Goal: Share content: Share content

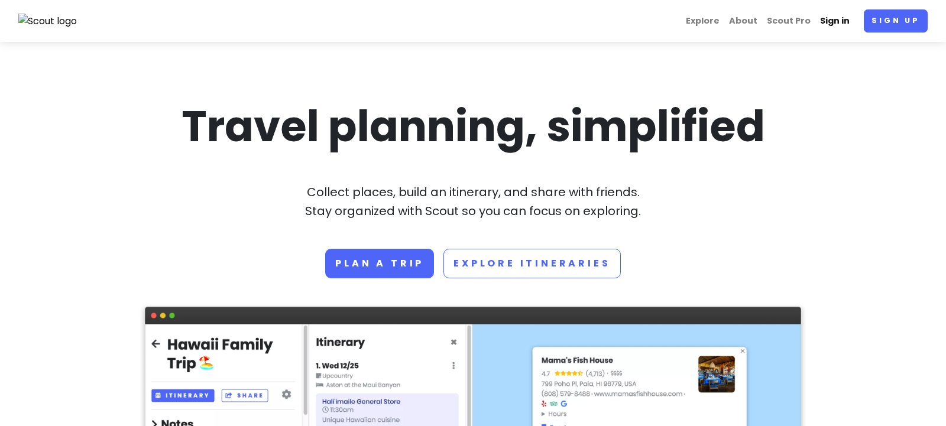
click at [829, 22] on link "Sign in" at bounding box center [834, 20] width 39 height 23
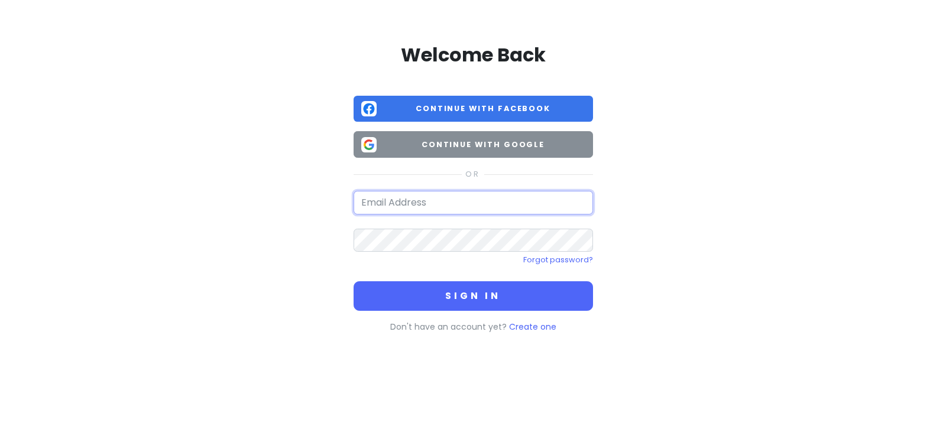
type input "[EMAIL_ADDRESS][DOMAIN_NAME]"
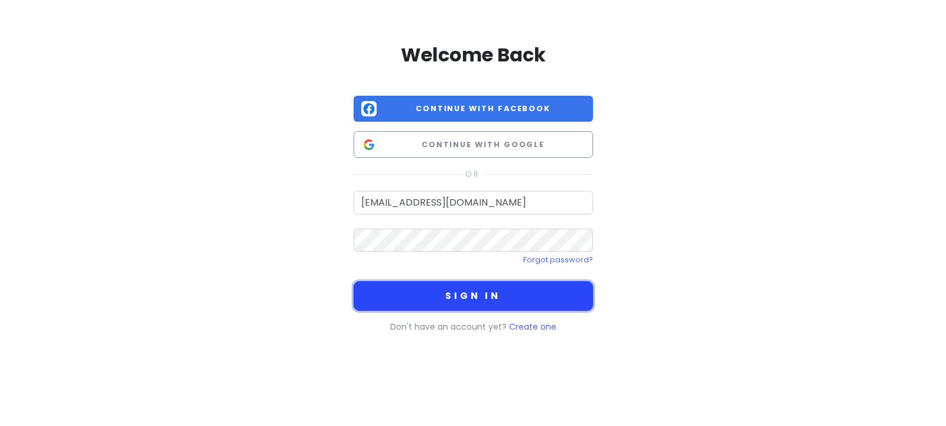
click at [469, 294] on button "Sign in" at bounding box center [472, 296] width 239 height 30
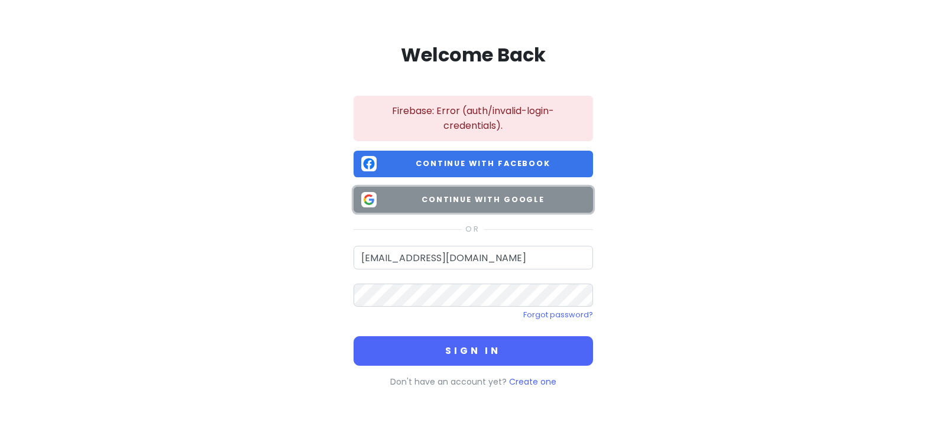
click at [542, 197] on span "Continue with Google" at bounding box center [483, 200] width 204 height 12
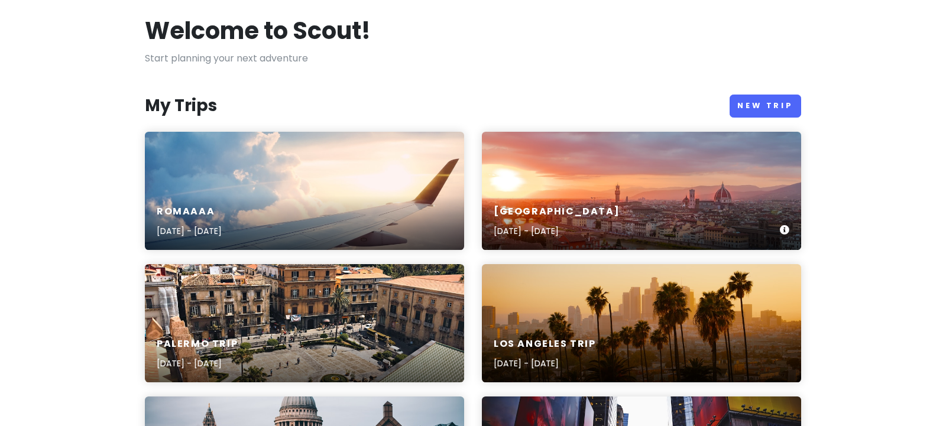
scroll to position [131, 0]
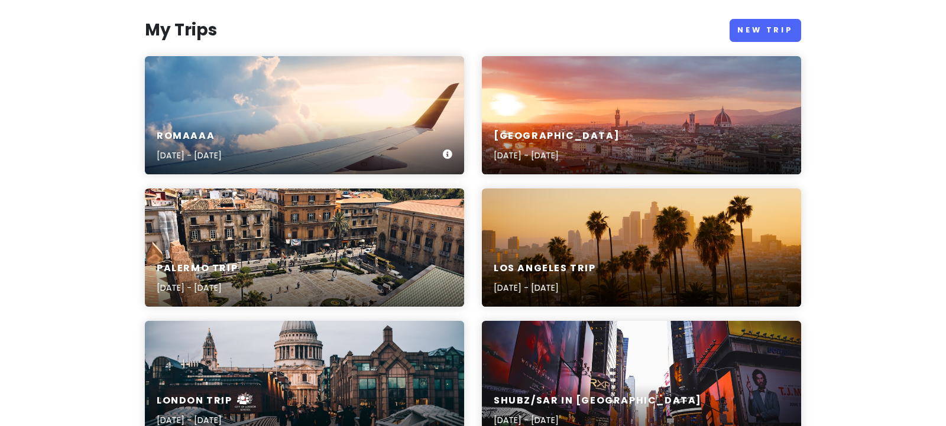
click at [385, 118] on div "Romaaaa [DATE] - [DATE]" at bounding box center [304, 146] width 319 height 56
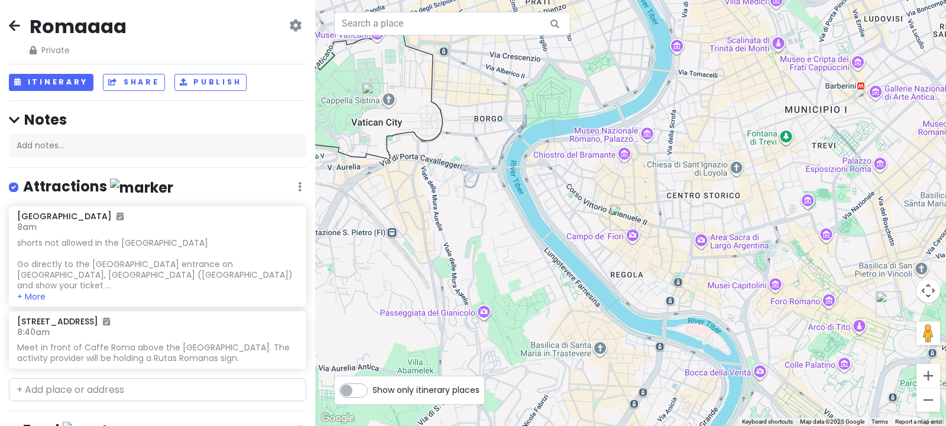
scroll to position [16, 0]
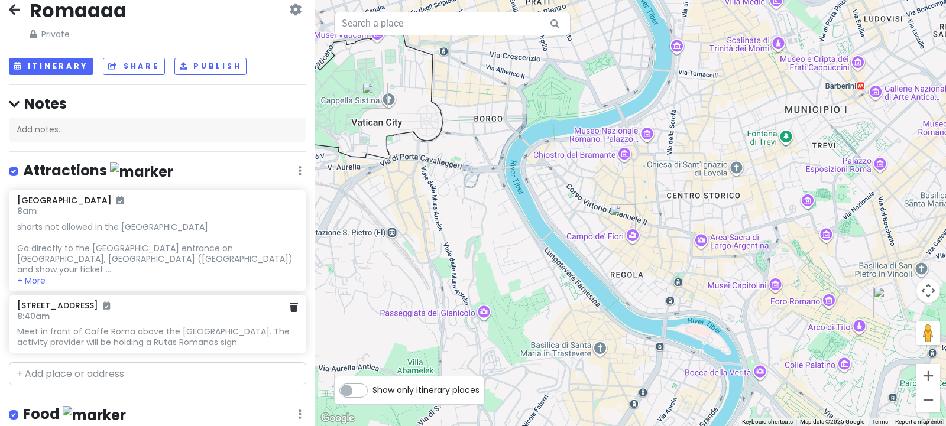
click at [202, 326] on div "Meet in front of Caffe Roma above the [GEOGRAPHIC_DATA]. The activity provider …" at bounding box center [157, 336] width 281 height 21
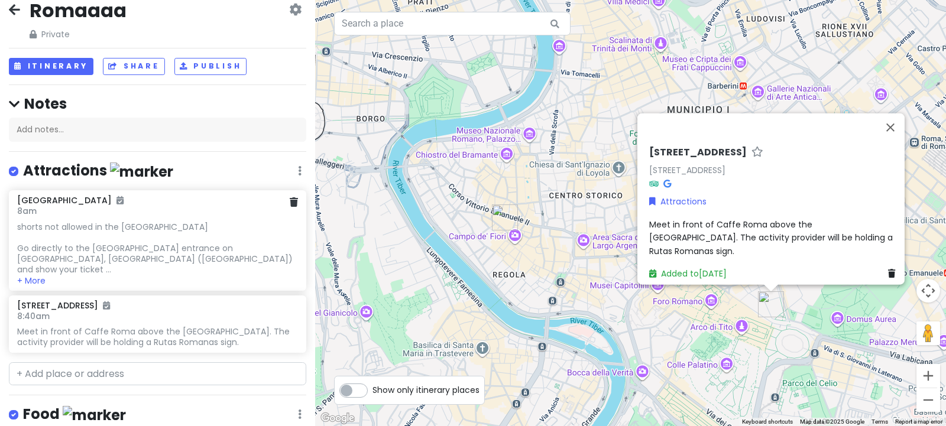
click at [155, 226] on div "shorts not allowed in the [GEOGRAPHIC_DATA] Go directly to the [GEOGRAPHIC_DATA…" at bounding box center [157, 249] width 281 height 54
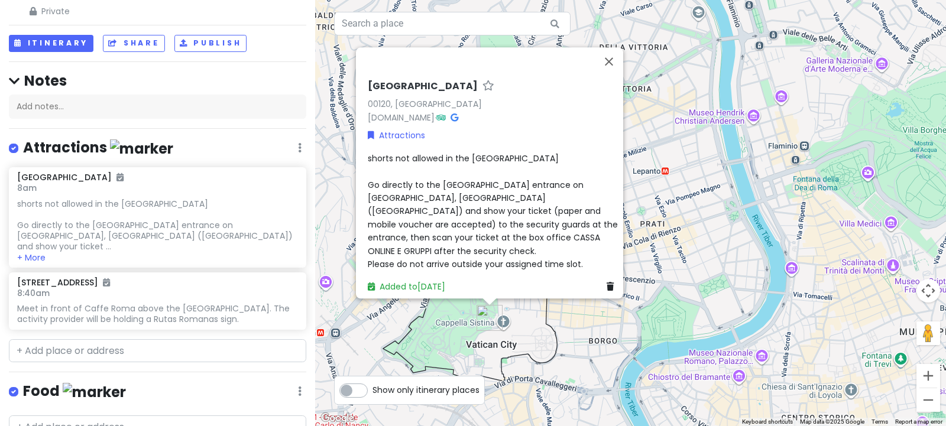
scroll to position [0, 0]
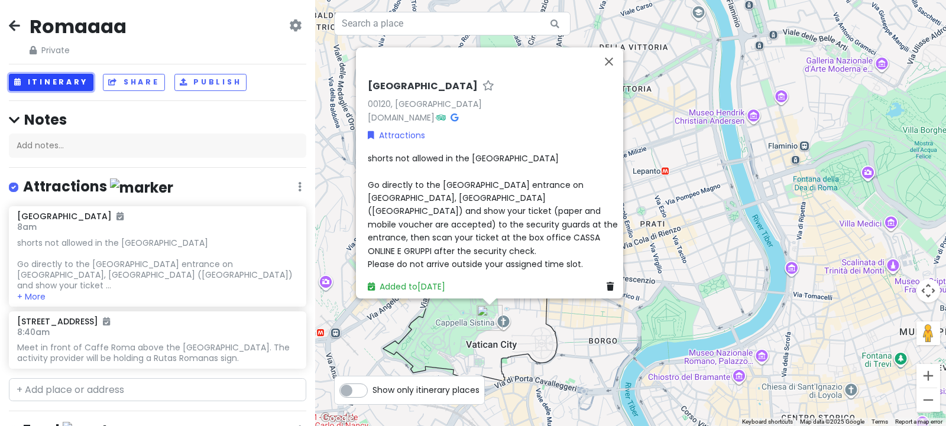
click at [50, 80] on button "Itinerary" at bounding box center [51, 82] width 85 height 17
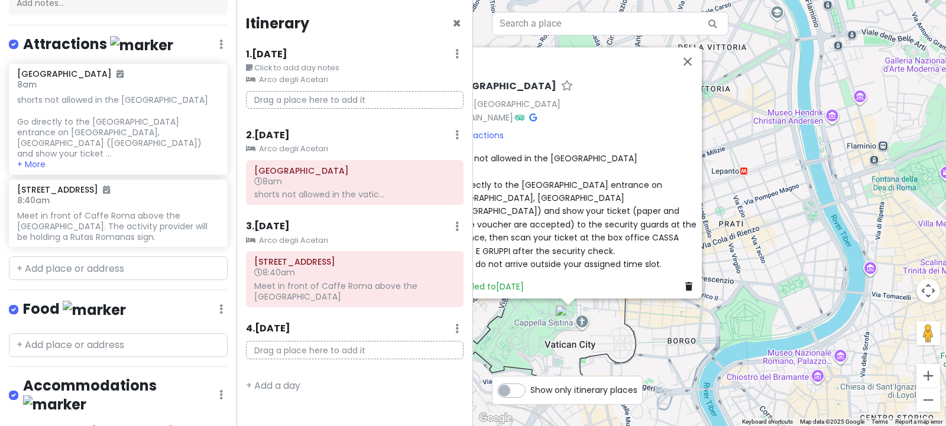
scroll to position [243, 0]
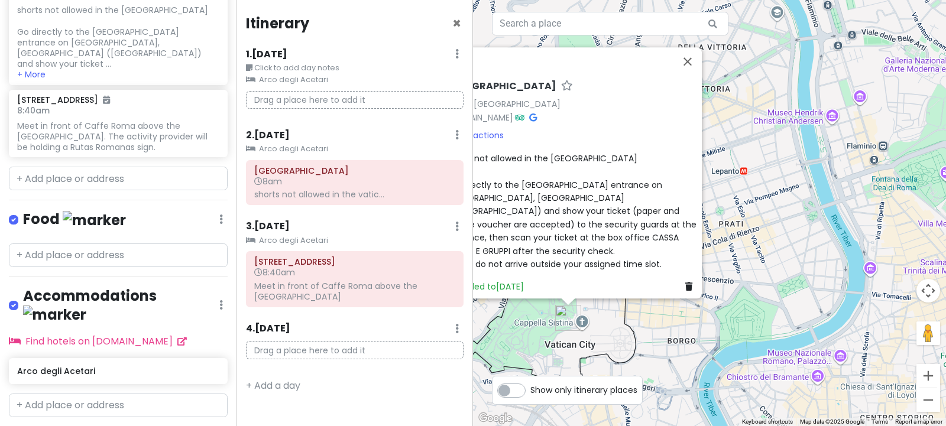
click at [389, 379] on div "Itinerary × 1 . [DATE] Edit Day Notes Clear Lodging Delete Day Click to add day…" at bounding box center [354, 213] width 236 height 426
click at [804, 271] on div "[GEOGRAPHIC_DATA], [GEOGRAPHIC_DATA] [DOMAIN_NAME] · Attractions shorts not all…" at bounding box center [709, 213] width 473 height 426
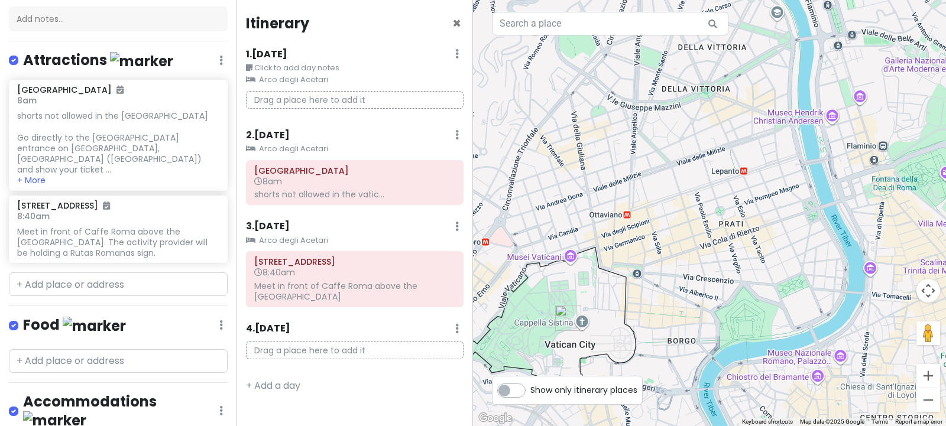
scroll to position [0, 0]
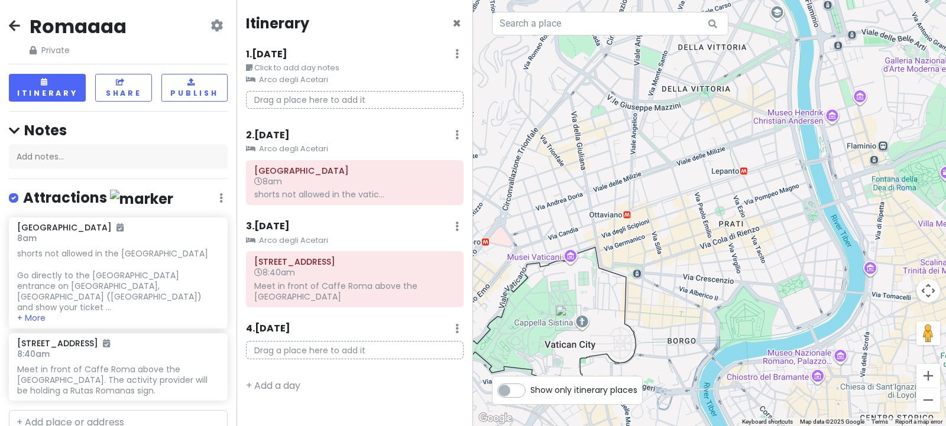
click at [11, 34] on link at bounding box center [14, 26] width 11 height 15
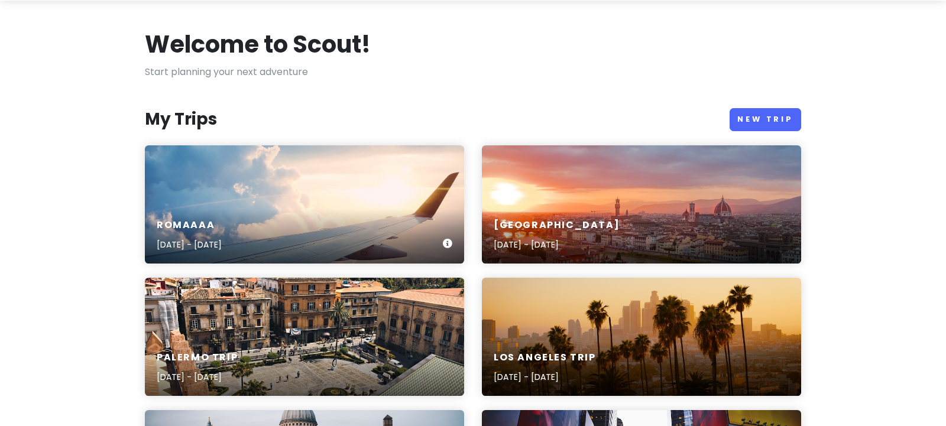
scroll to position [128, 0]
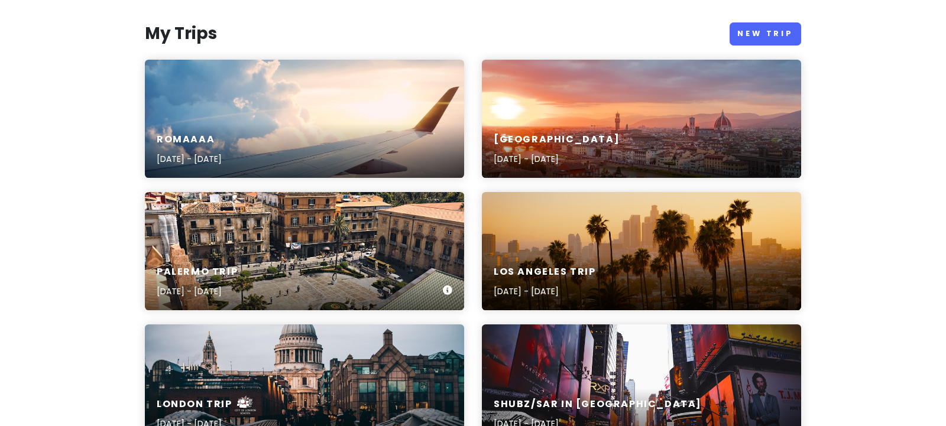
click at [408, 209] on div "Palermo Trip [DATE] - [DATE]" at bounding box center [304, 251] width 319 height 118
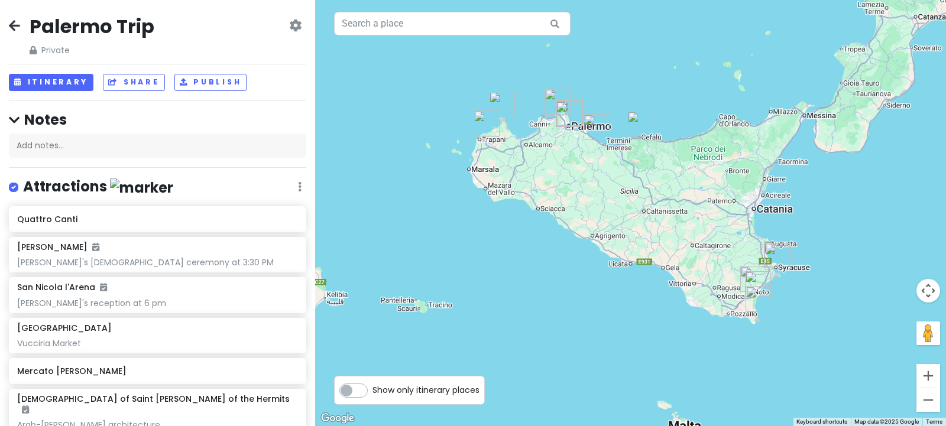
click at [53, 92] on div "Palermo Trip Private Change Dates Make a Copy Delete Trip Go Pro ⚡️ Give Feedba…" at bounding box center [157, 213] width 315 height 426
click at [50, 83] on button "Itinerary" at bounding box center [51, 82] width 85 height 17
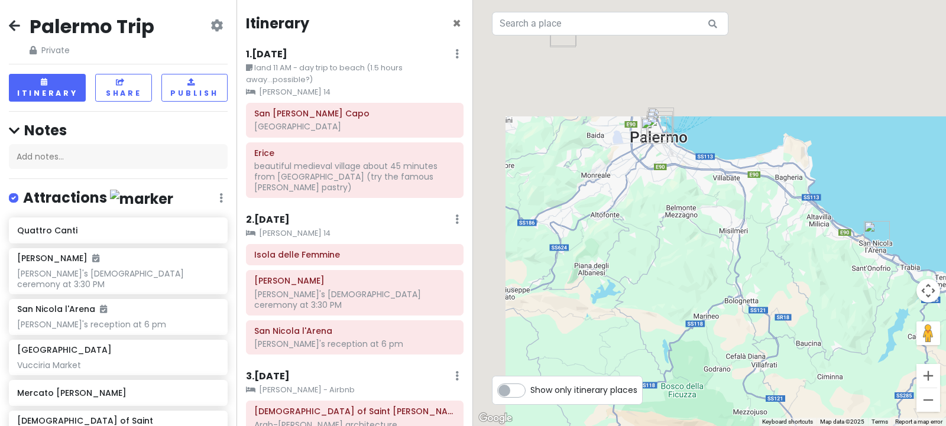
drag, startPoint x: 614, startPoint y: 139, endPoint x: 774, endPoint y: 298, distance: 226.1
click at [774, 298] on div at bounding box center [709, 213] width 473 height 426
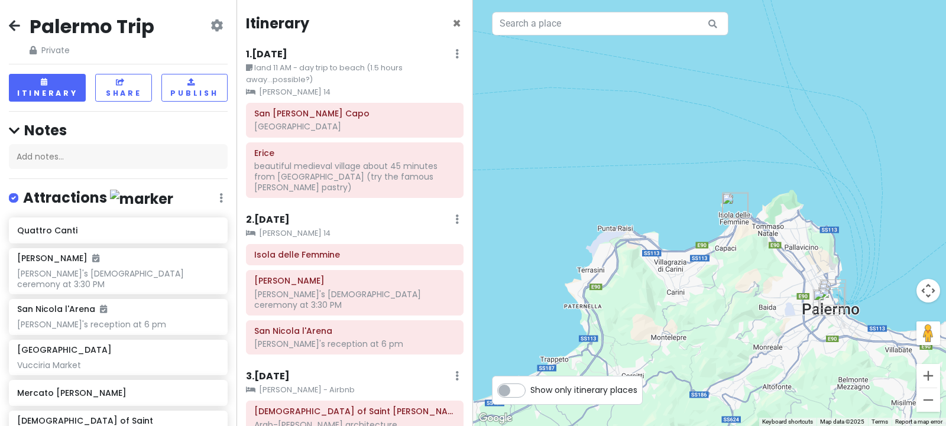
drag, startPoint x: 821, startPoint y: 316, endPoint x: 678, endPoint y: 191, distance: 190.1
click at [678, 191] on div at bounding box center [709, 213] width 473 height 426
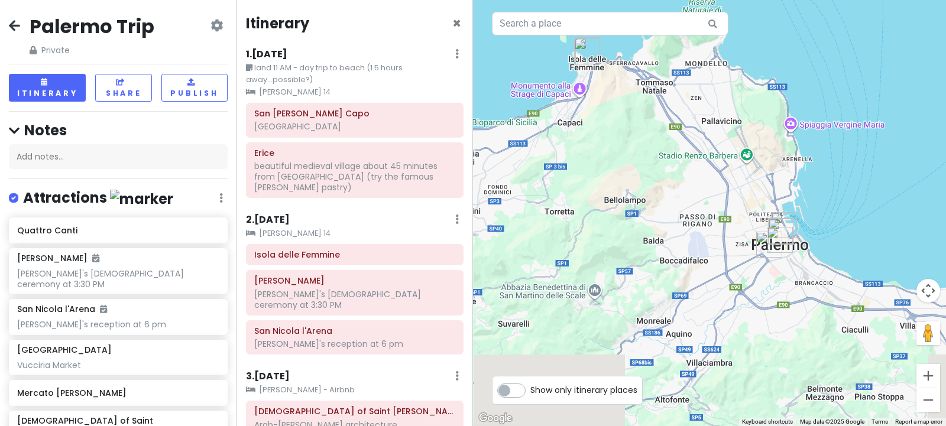
drag, startPoint x: 835, startPoint y: 308, endPoint x: 802, endPoint y: 230, distance: 85.3
click at [802, 230] on div at bounding box center [709, 213] width 473 height 426
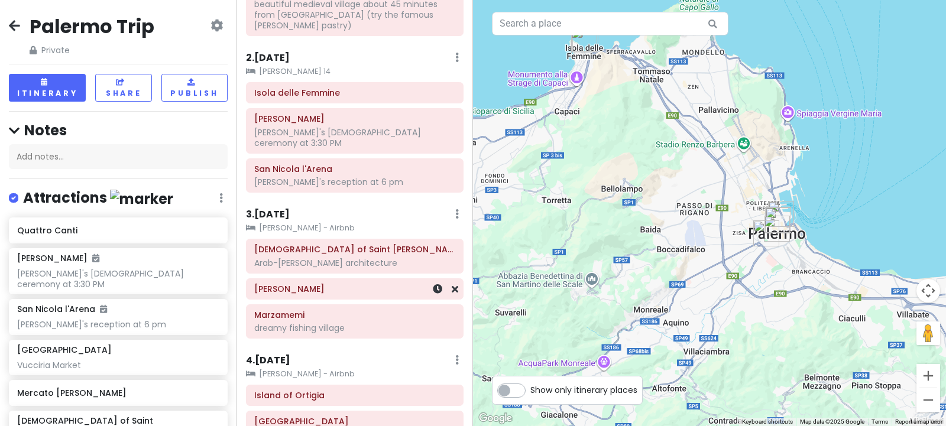
scroll to position [184, 0]
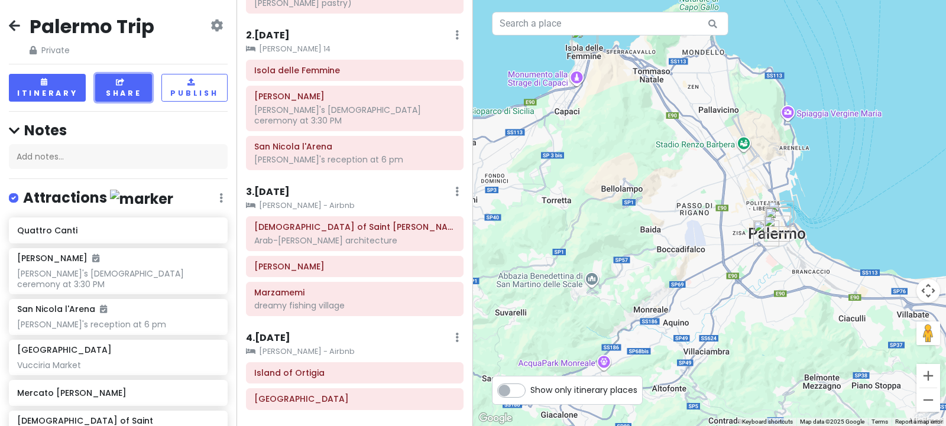
click at [145, 82] on button "Share" at bounding box center [123, 88] width 57 height 28
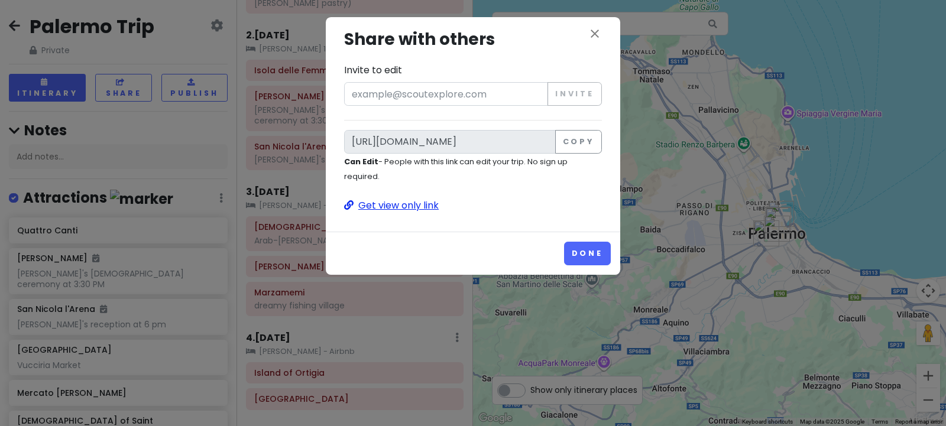
click at [414, 204] on p "Get view only link" at bounding box center [473, 205] width 258 height 15
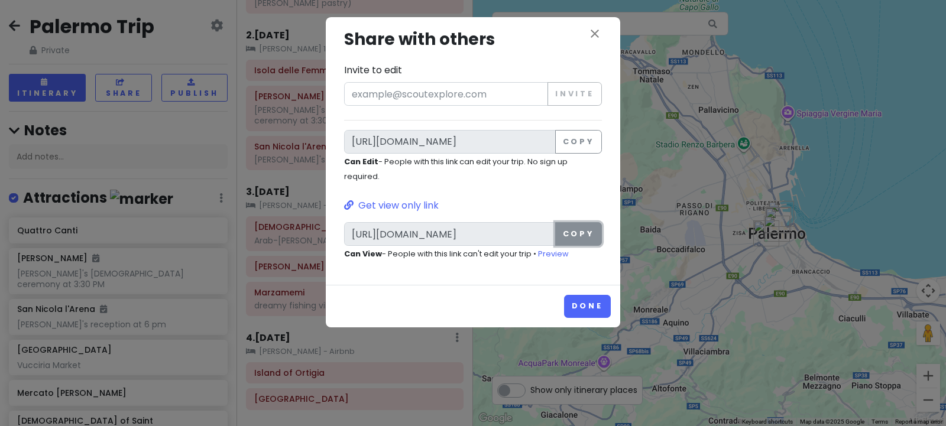
click at [586, 236] on button "Copy" at bounding box center [578, 234] width 47 height 24
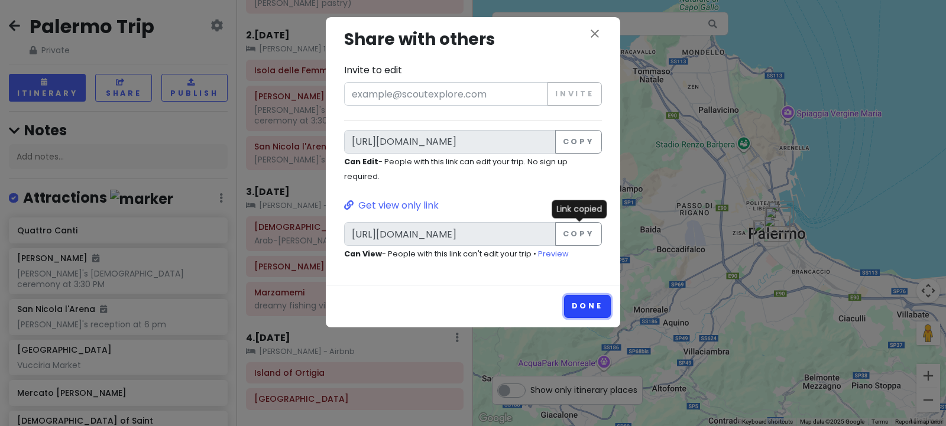
click at [590, 309] on button "Done" at bounding box center [587, 306] width 47 height 23
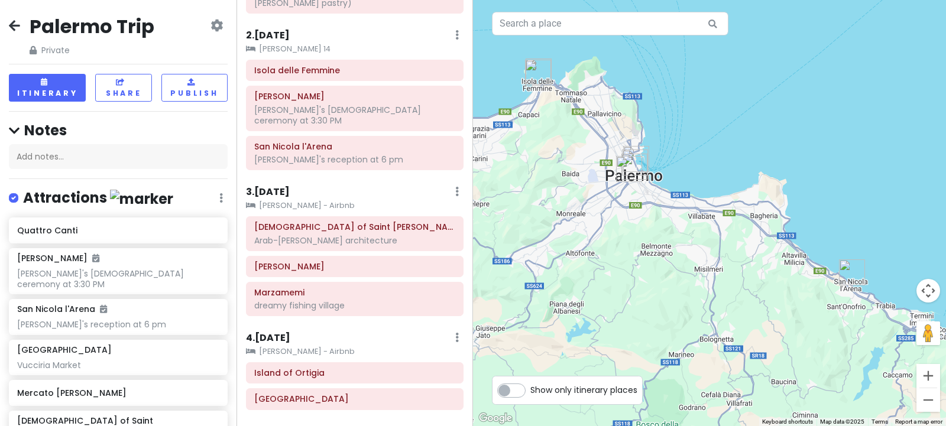
drag, startPoint x: 775, startPoint y: 238, endPoint x: 667, endPoint y: 134, distance: 150.0
click at [668, 134] on div at bounding box center [709, 213] width 473 height 426
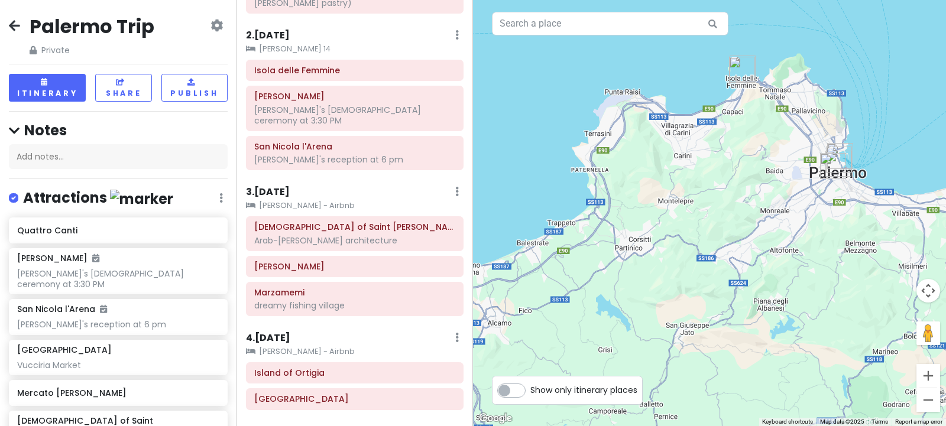
drag, startPoint x: 600, startPoint y: 215, endPoint x: 899, endPoint y: 173, distance: 302.5
click at [899, 173] on div at bounding box center [709, 213] width 473 height 426
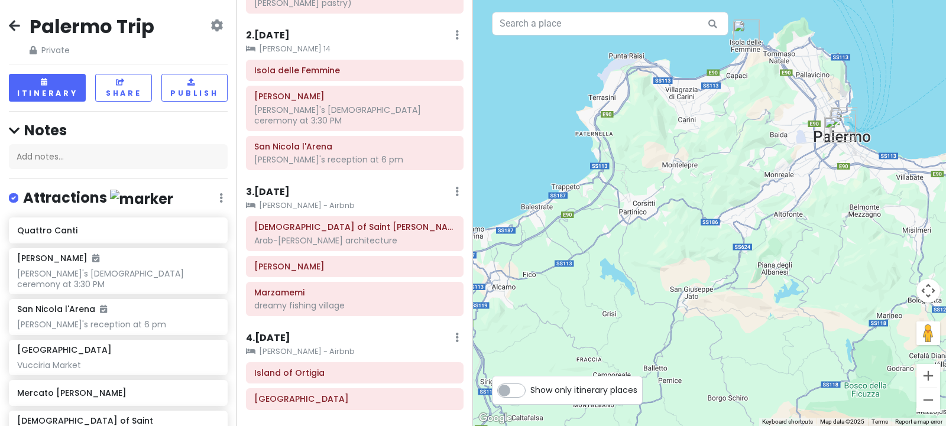
drag, startPoint x: 904, startPoint y: 172, endPoint x: 670, endPoint y: 216, distance: 238.6
click at [673, 215] on div at bounding box center [709, 213] width 473 height 426
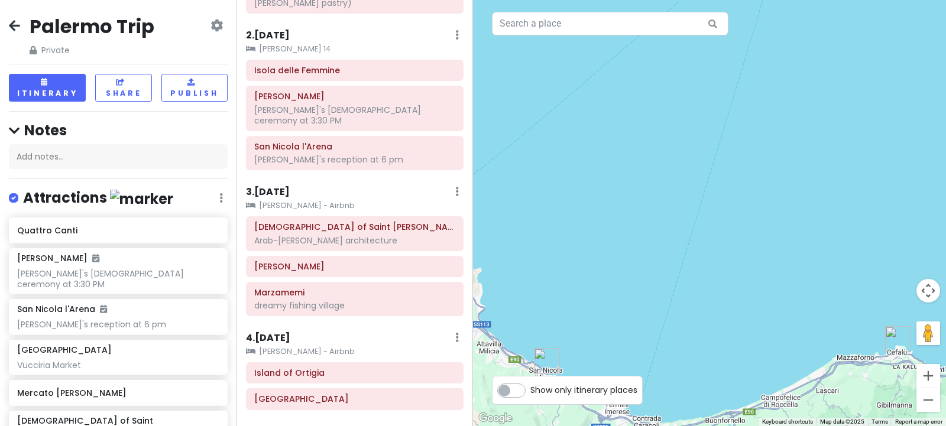
drag, startPoint x: 645, startPoint y: 215, endPoint x: 847, endPoint y: 160, distance: 210.0
click at [847, 160] on div at bounding box center [709, 213] width 473 height 426
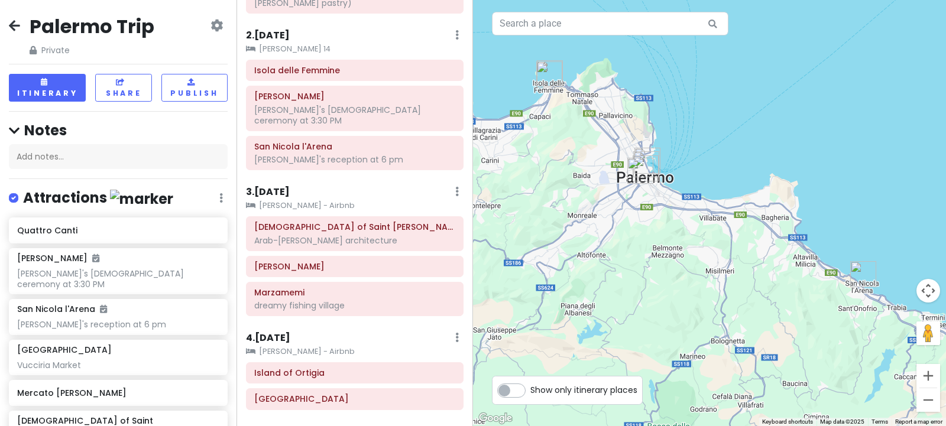
drag, startPoint x: 665, startPoint y: 173, endPoint x: 683, endPoint y: 191, distance: 25.5
click at [683, 191] on div at bounding box center [709, 213] width 473 height 426
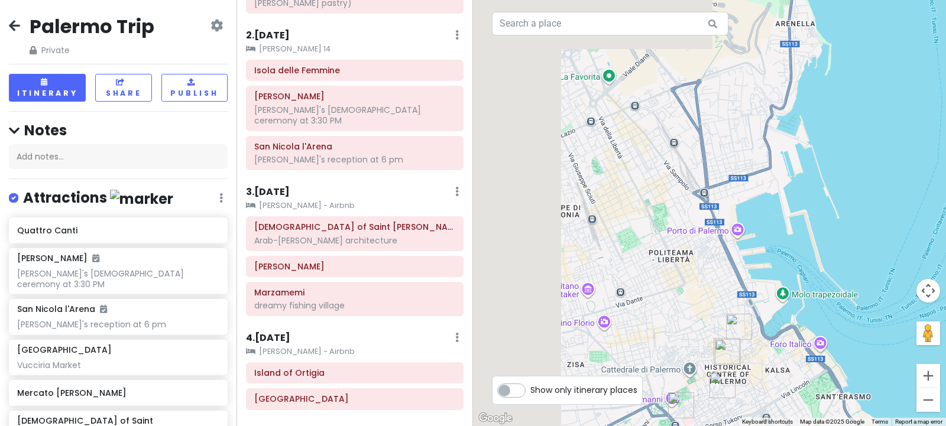
drag, startPoint x: 662, startPoint y: 205, endPoint x: 810, endPoint y: 261, distance: 158.4
click at [810, 261] on div at bounding box center [709, 213] width 473 height 426
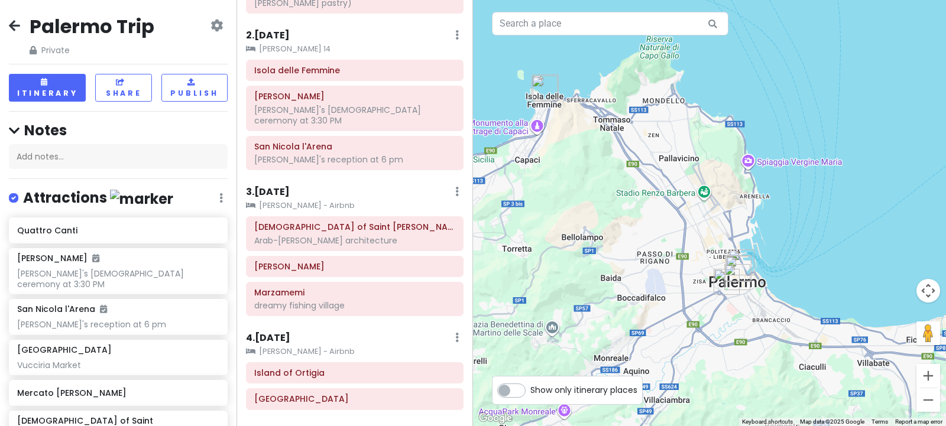
drag, startPoint x: 810, startPoint y: 208, endPoint x: 658, endPoint y: 138, distance: 167.1
click at [658, 138] on div at bounding box center [709, 213] width 473 height 426
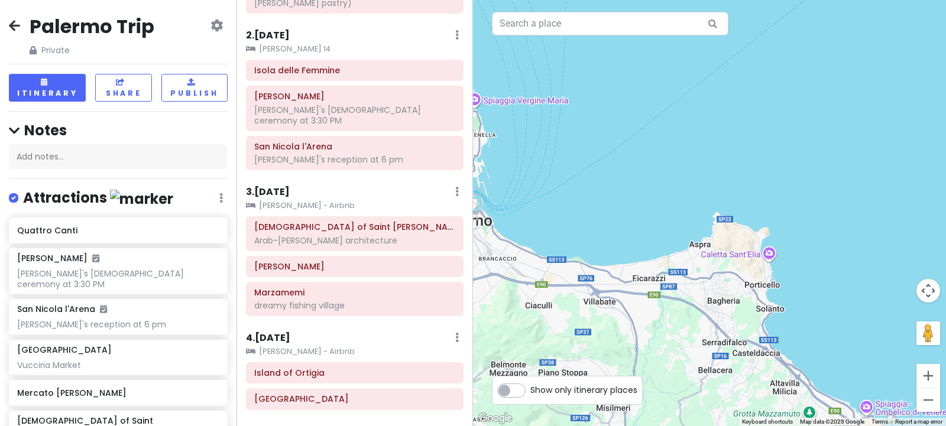
drag, startPoint x: 714, startPoint y: 249, endPoint x: 605, endPoint y: 246, distance: 109.4
click at [605, 246] on div at bounding box center [709, 213] width 473 height 426
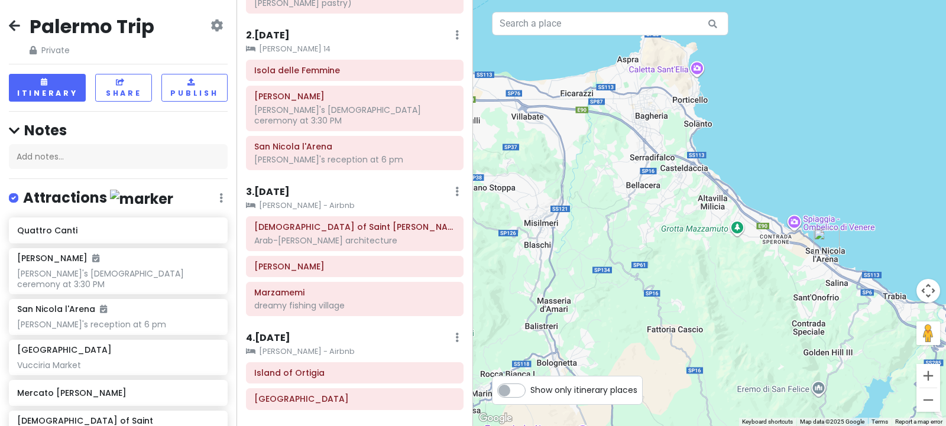
drag, startPoint x: 693, startPoint y: 334, endPoint x: 617, endPoint y: 142, distance: 207.0
click at [618, 142] on div at bounding box center [709, 213] width 473 height 426
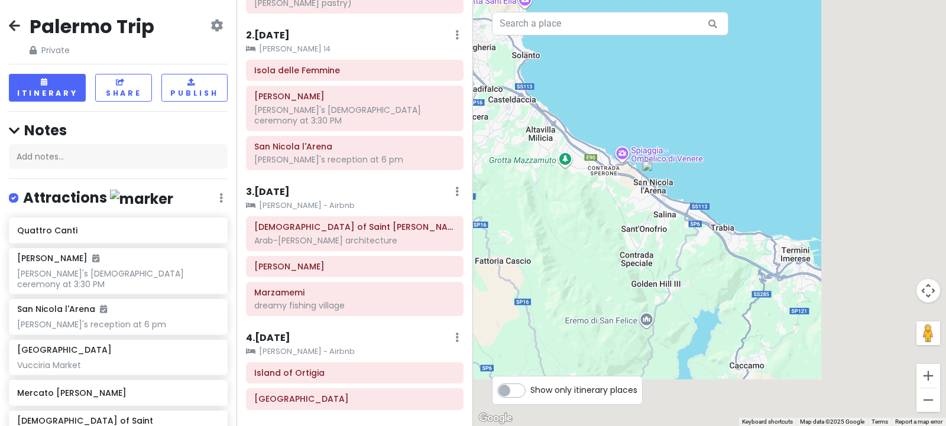
drag, startPoint x: 825, startPoint y: 267, endPoint x: 648, endPoint y: 197, distance: 190.0
click at [649, 197] on div at bounding box center [709, 213] width 473 height 426
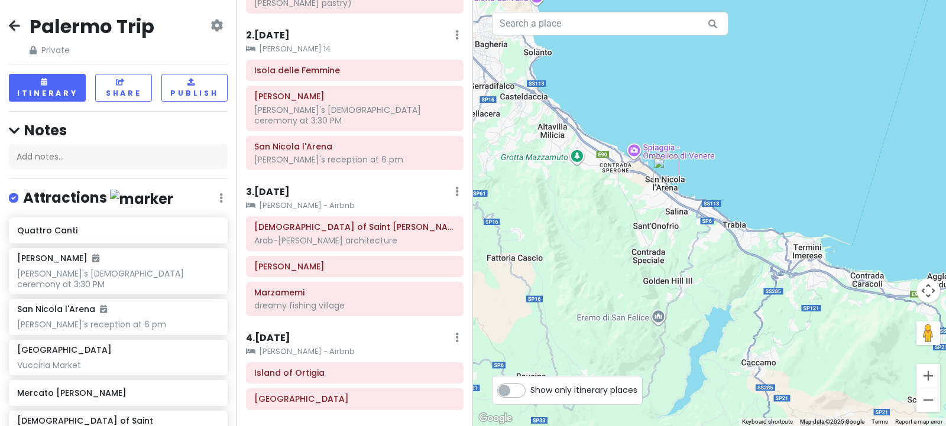
drag, startPoint x: 627, startPoint y: 253, endPoint x: 889, endPoint y: 253, distance: 261.8
click at [889, 253] on div at bounding box center [709, 213] width 473 height 426
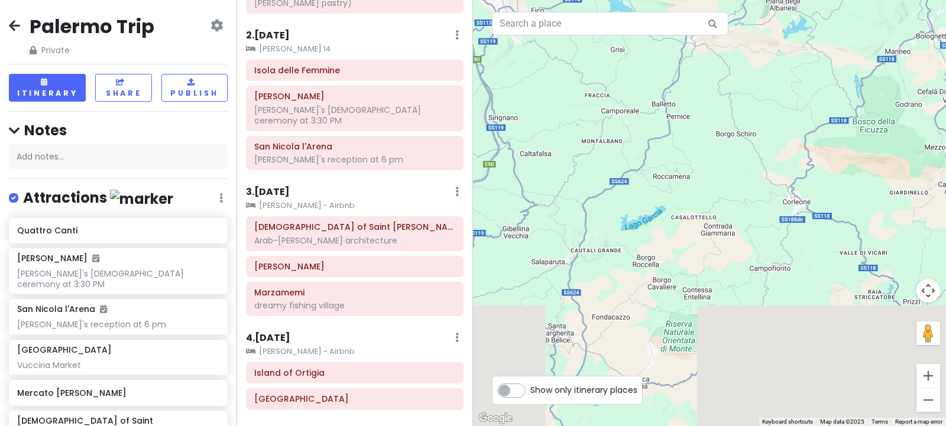
drag, startPoint x: 750, startPoint y: 256, endPoint x: 934, endPoint y: 26, distance: 295.1
click at [934, 27] on div at bounding box center [709, 213] width 473 height 426
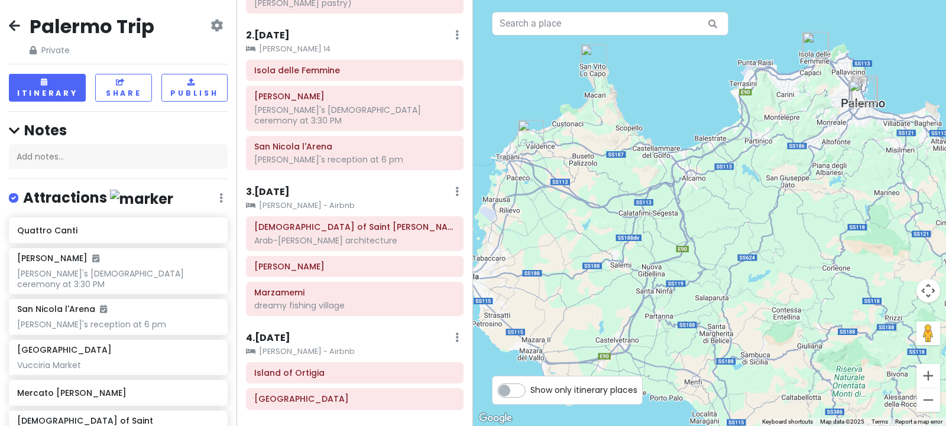
drag, startPoint x: 869, startPoint y: 89, endPoint x: 700, endPoint y: 141, distance: 176.8
click at [700, 141] on div at bounding box center [709, 213] width 473 height 426
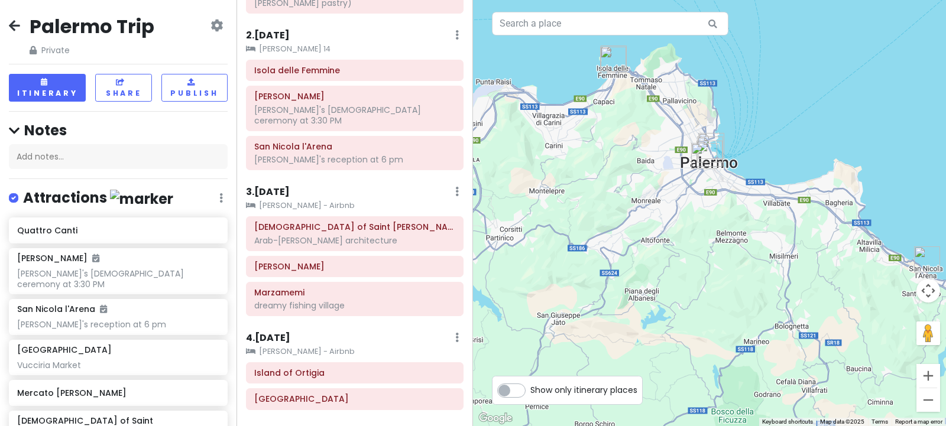
drag, startPoint x: 871, startPoint y: 163, endPoint x: 698, endPoint y: 161, distance: 173.2
click at [698, 162] on img "Church of Saint John of the Hermits" at bounding box center [704, 156] width 26 height 26
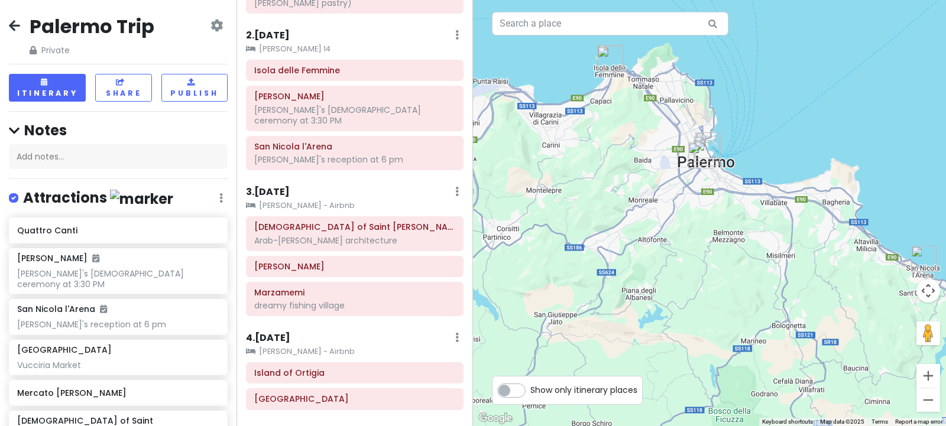
click at [913, 258] on img "San Nicola l'Arena" at bounding box center [924, 259] width 26 height 26
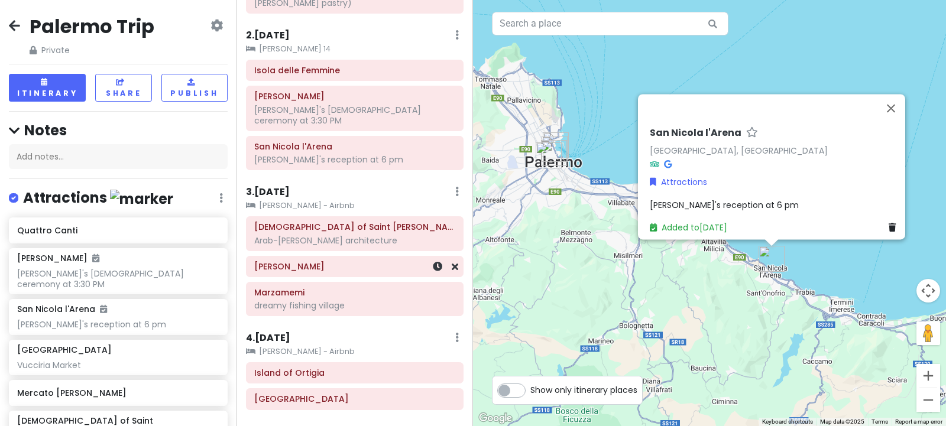
click at [278, 261] on h6 "[PERSON_NAME]" at bounding box center [354, 266] width 201 height 11
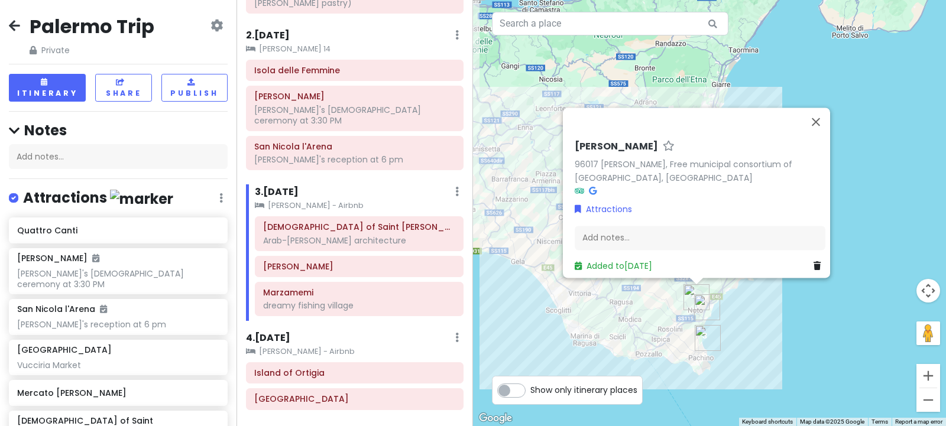
drag, startPoint x: 771, startPoint y: 368, endPoint x: 763, endPoint y: 310, distance: 57.8
click at [763, 311] on div "[PERSON_NAME] 96017 [PERSON_NAME], Free municipal consortium of [GEOGRAPHIC_DAT…" at bounding box center [709, 213] width 473 height 426
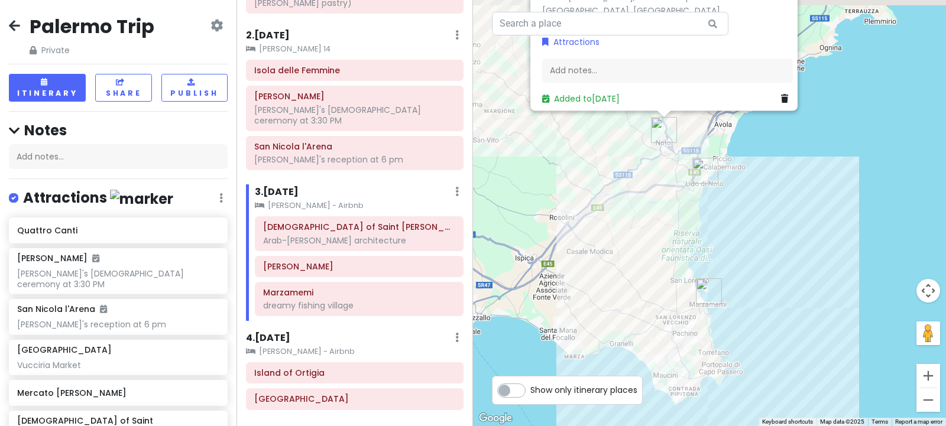
drag, startPoint x: 725, startPoint y: 193, endPoint x: 724, endPoint y: 230, distance: 37.2
click at [724, 230] on div "[PERSON_NAME] 96017 [PERSON_NAME], Free municipal consortium of [GEOGRAPHIC_DAT…" at bounding box center [709, 213] width 473 height 426
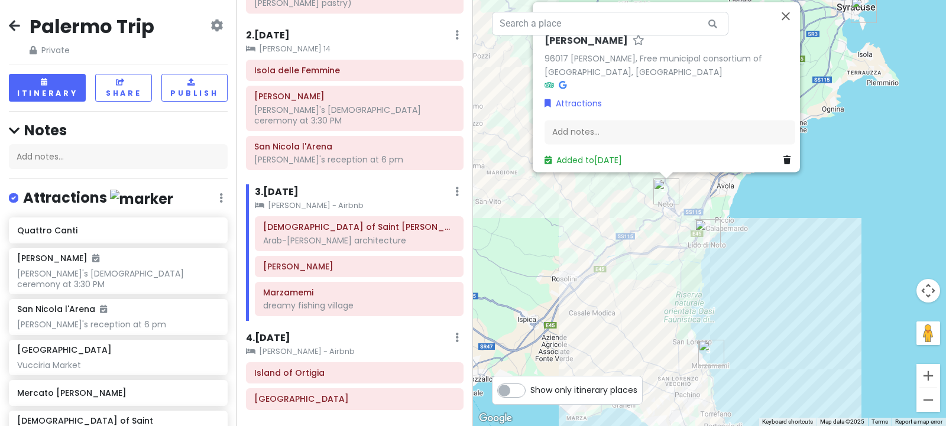
click at [706, 355] on img "Marzamemi" at bounding box center [711, 353] width 26 height 26
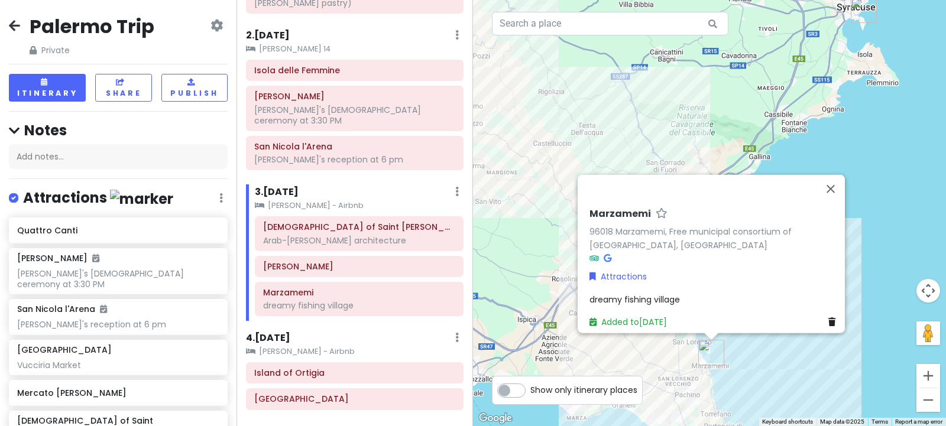
click at [907, 226] on div "Marzamemi 96018 Marzamemi, Free municipal consortium of [GEOGRAPHIC_DATA], [GEO…" at bounding box center [709, 213] width 473 height 426
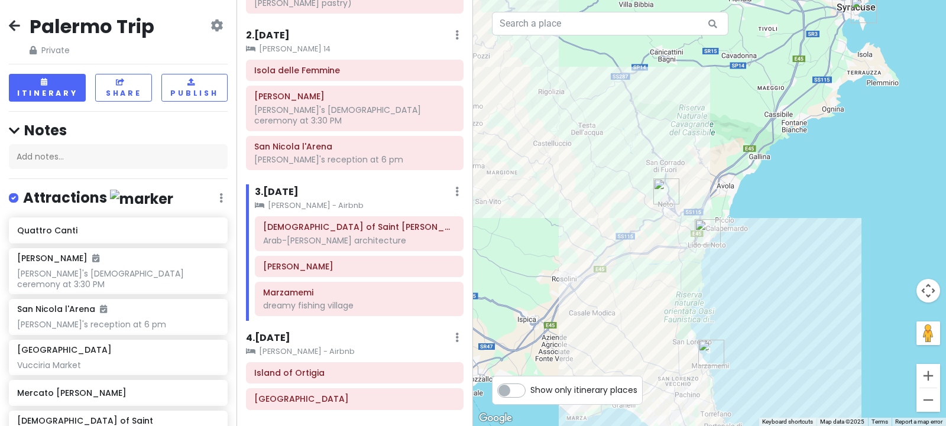
drag, startPoint x: 840, startPoint y: 64, endPoint x: 838, endPoint y: 139, distance: 75.1
click at [839, 139] on div at bounding box center [709, 213] width 473 height 426
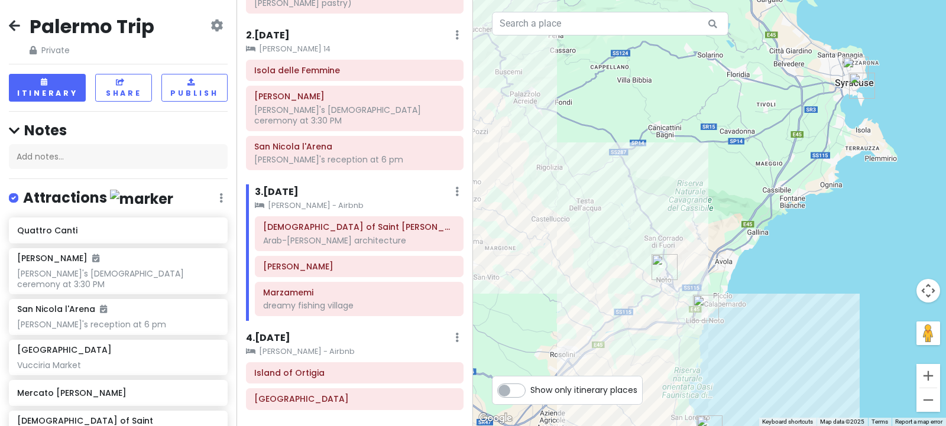
click at [860, 87] on img "Island of Ortigia" at bounding box center [862, 86] width 26 height 26
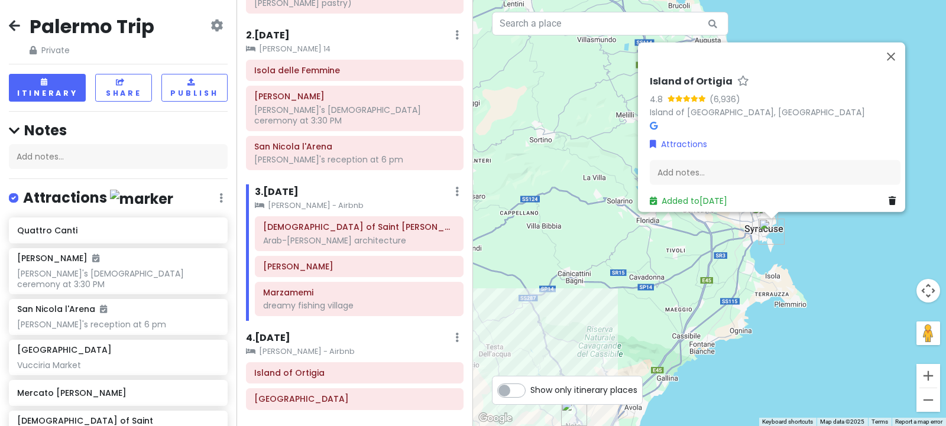
click at [825, 233] on div "Island of Ortigia 4.8 (6,936) Island of [GEOGRAPHIC_DATA], [GEOGRAPHIC_DATA] At…" at bounding box center [709, 213] width 473 height 426
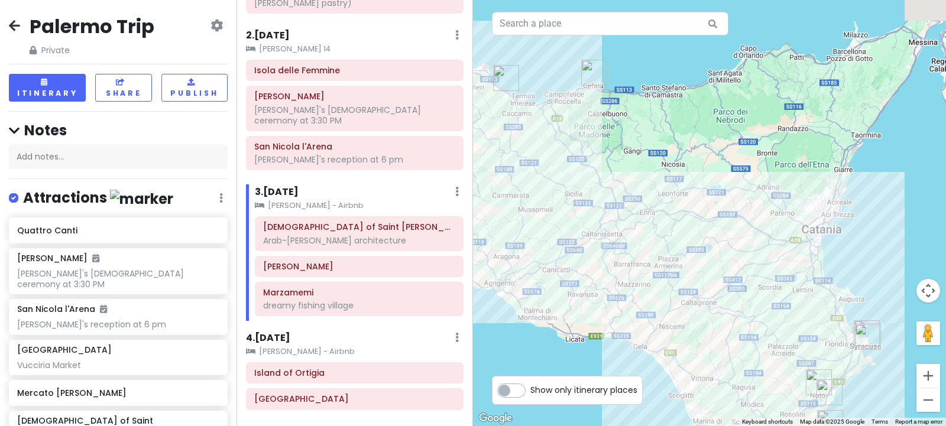
drag, startPoint x: 536, startPoint y: 210, endPoint x: 718, endPoint y: 304, distance: 205.1
click at [718, 304] on div at bounding box center [709, 213] width 473 height 426
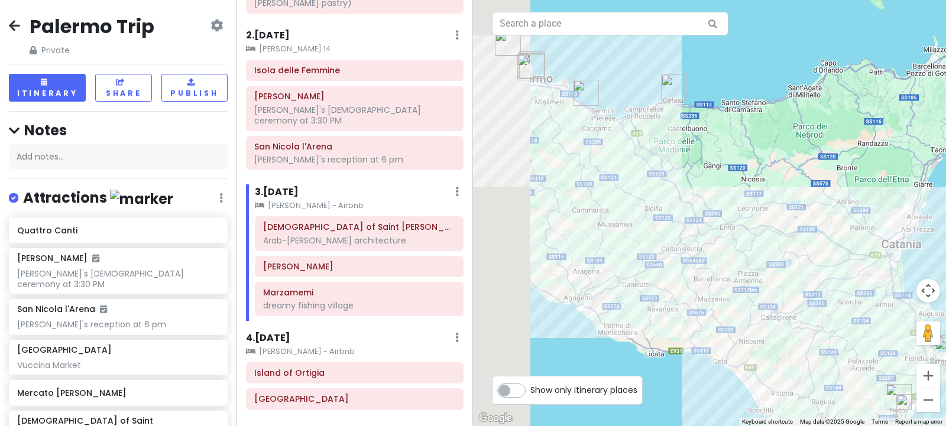
drag, startPoint x: 719, startPoint y: 200, endPoint x: 853, endPoint y: 178, distance: 135.9
click at [853, 178] on div at bounding box center [709, 213] width 473 height 426
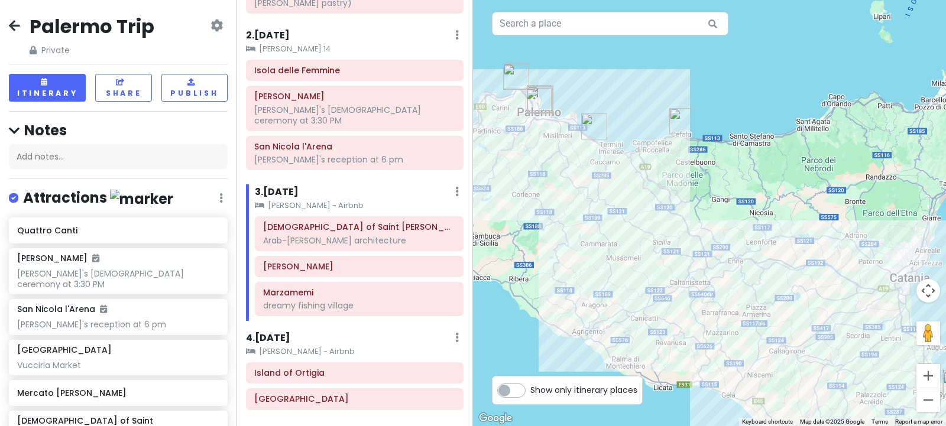
drag, startPoint x: 855, startPoint y: 100, endPoint x: 805, endPoint y: 153, distance: 72.8
click at [805, 153] on div at bounding box center [709, 213] width 473 height 426
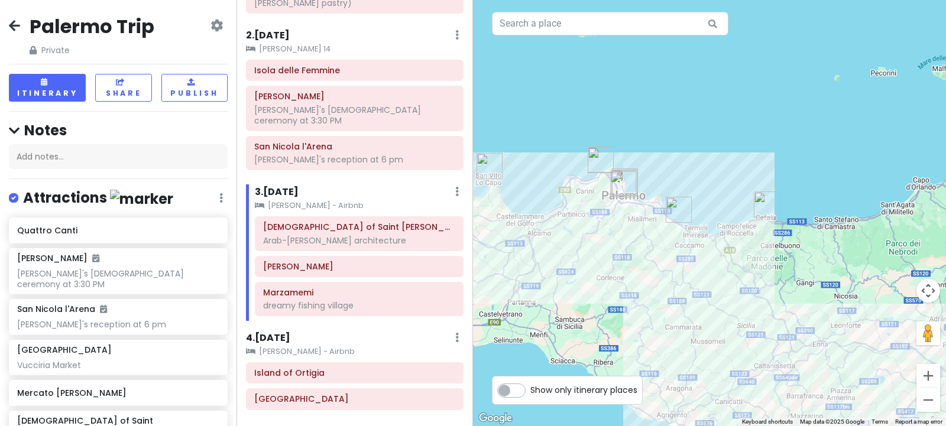
drag, startPoint x: 503, startPoint y: 159, endPoint x: 605, endPoint y: 239, distance: 129.2
click at [605, 239] on div at bounding box center [709, 213] width 473 height 426
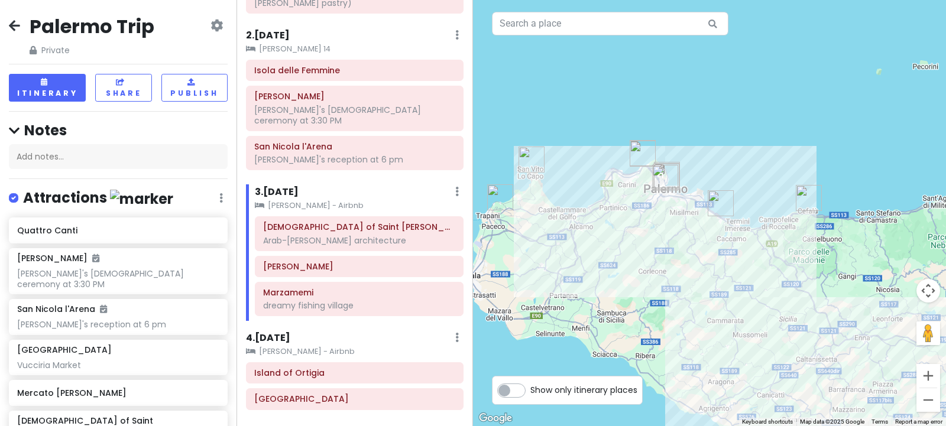
drag, startPoint x: 626, startPoint y: 242, endPoint x: 690, endPoint y: 241, distance: 63.8
click at [690, 241] on div at bounding box center [709, 213] width 473 height 426
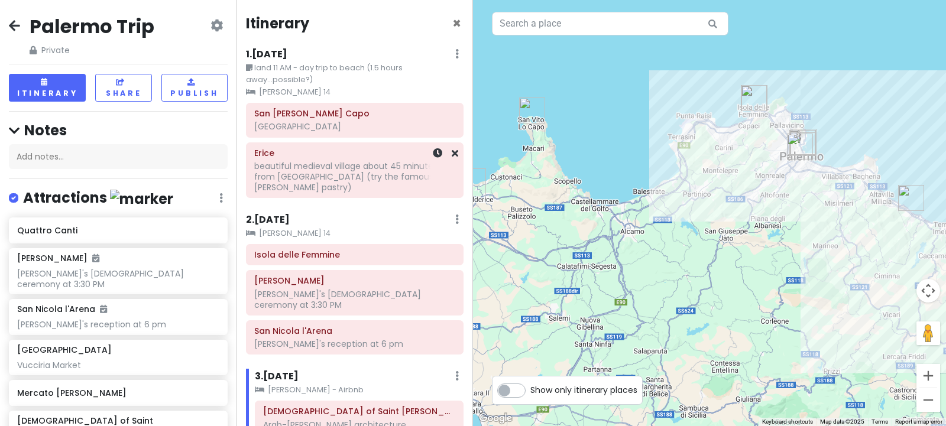
click at [373, 173] on div "beautiful medieval village about 45 minutes from [GEOGRAPHIC_DATA] (try the fam…" at bounding box center [354, 177] width 201 height 33
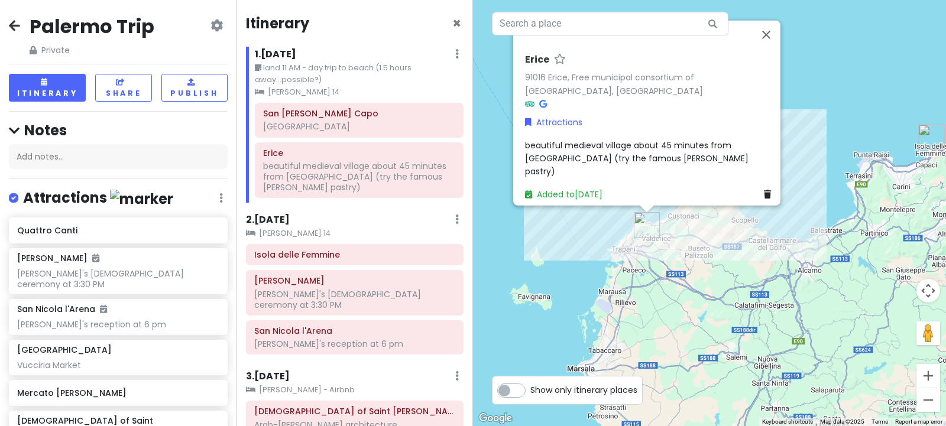
click at [830, 161] on div "Erice 91016 Erice, Free municipal consortium of [GEOGRAPHIC_DATA], [GEOGRAPHIC_…" at bounding box center [709, 213] width 473 height 426
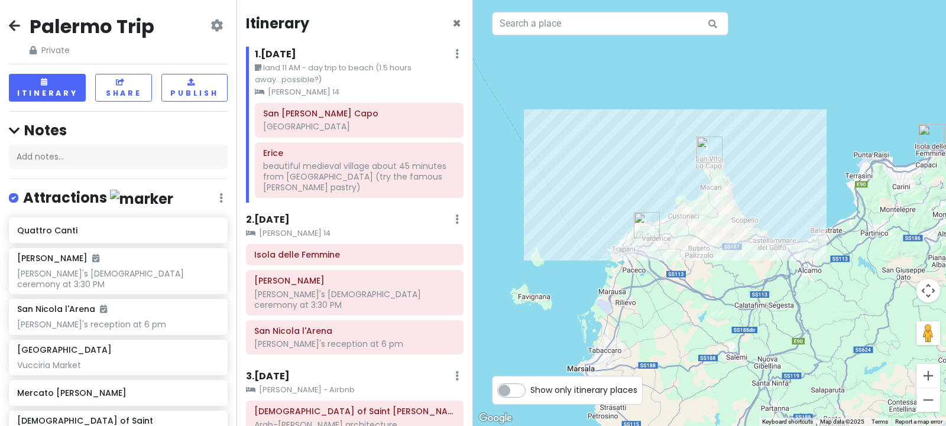
click at [646, 227] on img "Erice" at bounding box center [646, 225] width 26 height 26
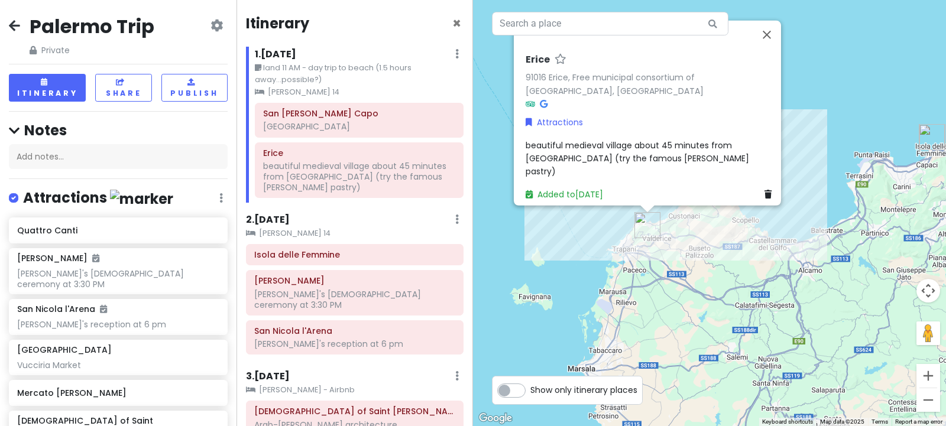
click at [831, 112] on div "Erice 91016 Erice, Free municipal consortium of [GEOGRAPHIC_DATA], [GEOGRAPHIC_…" at bounding box center [709, 213] width 473 height 426
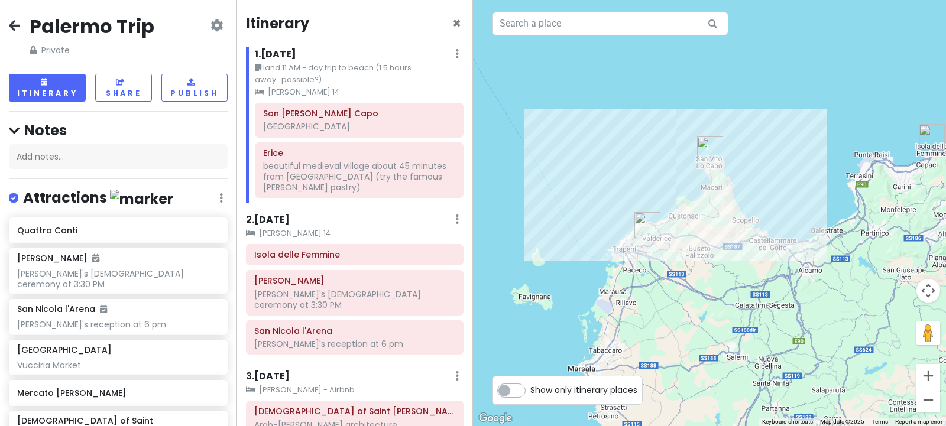
click at [702, 150] on img "San Vito Lo Capo" at bounding box center [710, 150] width 26 height 26
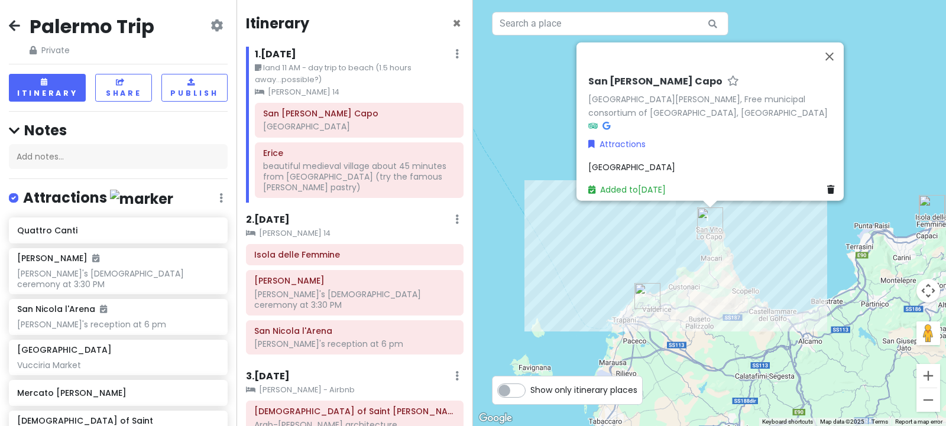
click at [648, 297] on img "Erice" at bounding box center [647, 296] width 26 height 26
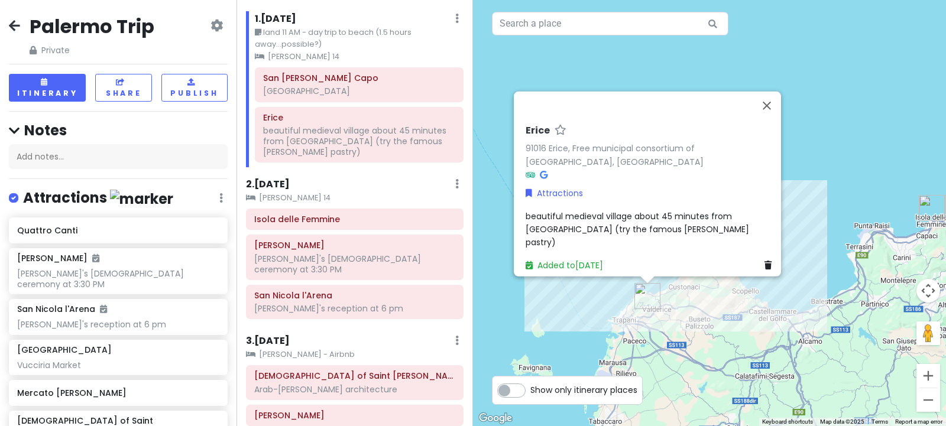
scroll to position [80, 0]
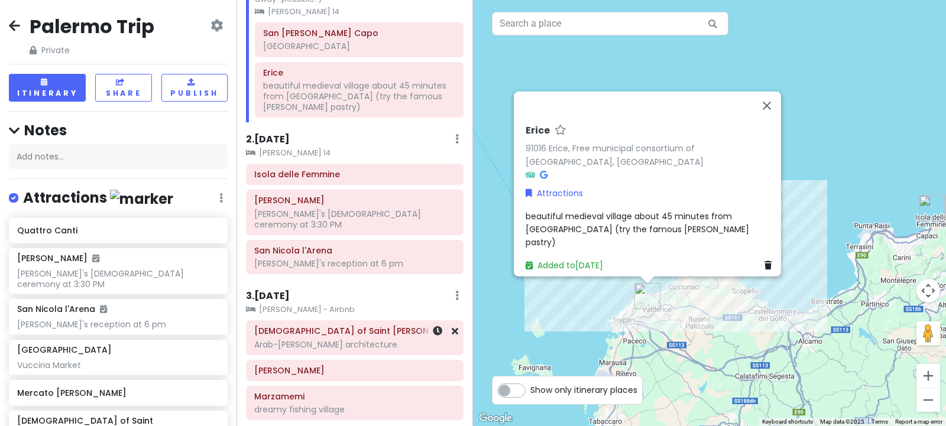
click at [359, 339] on div "Arab-[PERSON_NAME] architecture" at bounding box center [354, 344] width 201 height 11
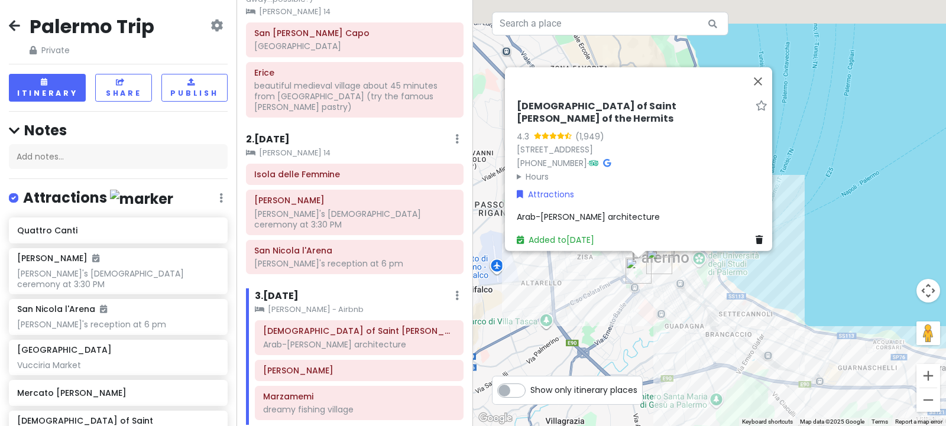
drag, startPoint x: 630, startPoint y: 271, endPoint x: 630, endPoint y: 338, distance: 66.8
click at [630, 338] on div "[DEMOGRAPHIC_DATA] of Saint [PERSON_NAME] of the Hermits 4.3 (1,949) [STREET_AD…" at bounding box center [709, 213] width 473 height 426
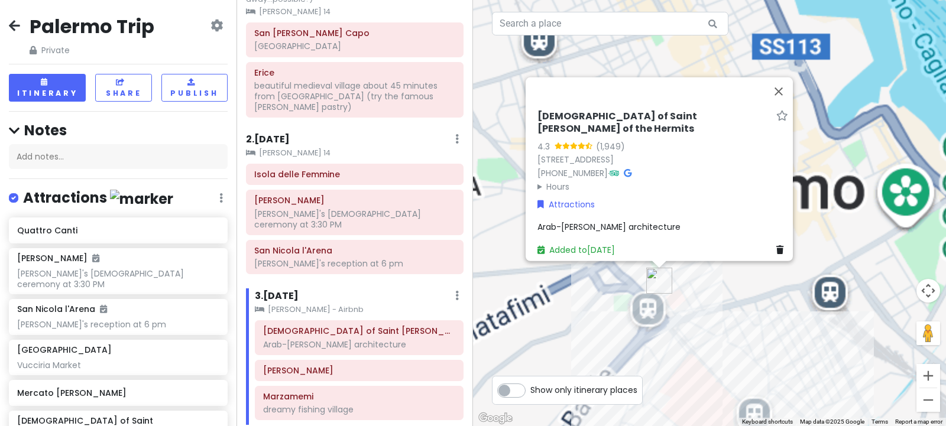
click at [655, 274] on img "Church of Saint John of the Hermits" at bounding box center [659, 281] width 26 height 26
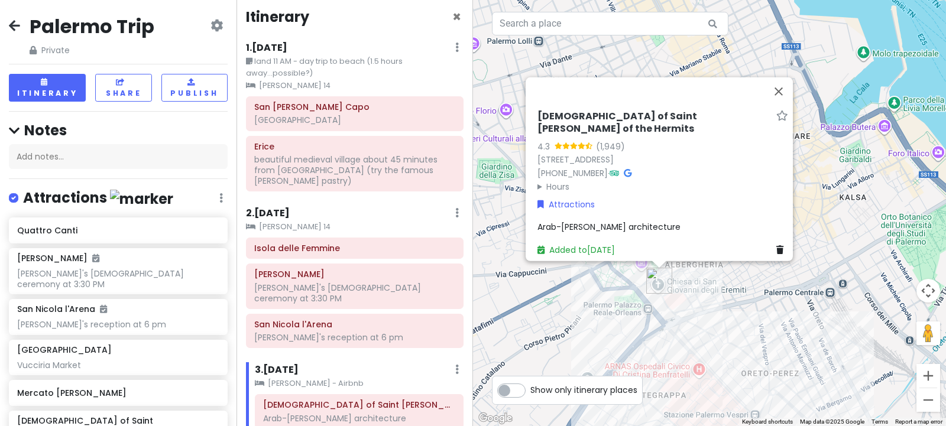
scroll to position [0, 0]
